Goal: Find specific page/section: Find specific page/section

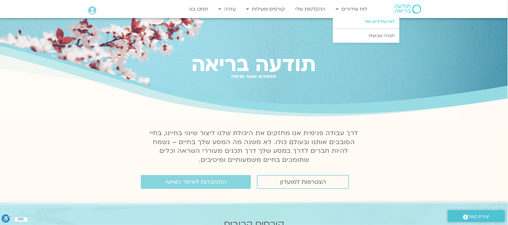
click at [371, 20] on link "לוח שידורים יומי" at bounding box center [366, 22] width 66 height 14
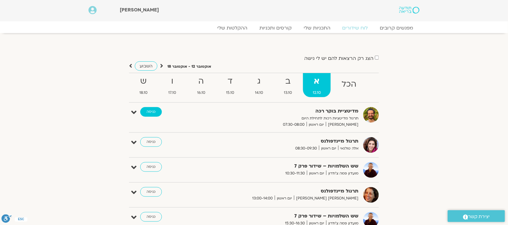
click at [157, 112] on link "כניסה" at bounding box center [151, 112] width 22 height 10
